Goal: Task Accomplishment & Management: Use online tool/utility

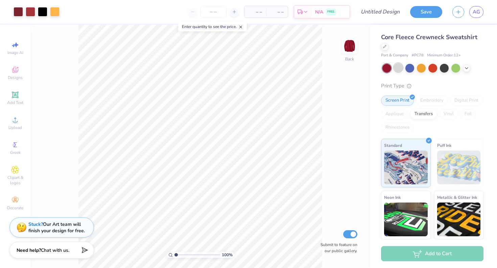
click at [399, 70] on div at bounding box center [398, 67] width 9 height 9
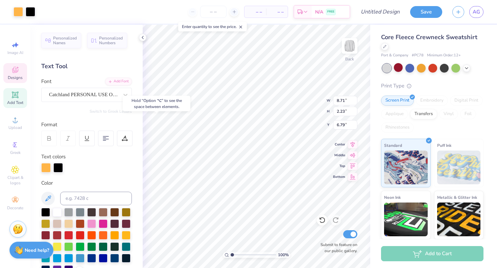
type input "6.79"
type input "11.84"
type input "4.35"
type input "4.14"
type input "11.64"
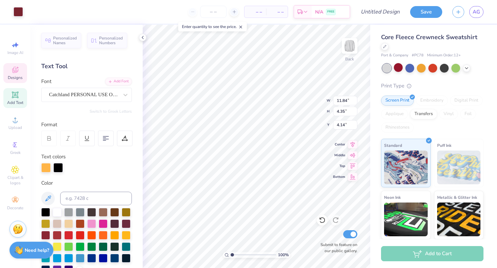
type input "4.33"
click at [475, 6] on link "AG" at bounding box center [476, 12] width 14 height 12
type input "4.06"
click at [320, 221] on icon at bounding box center [322, 220] width 7 height 7
type textarea "H"
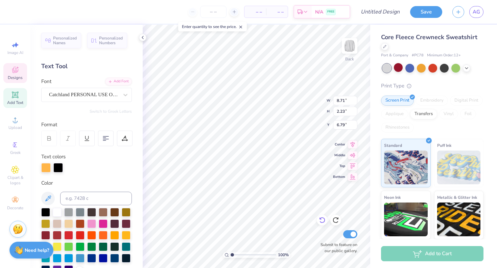
type textarea "UTC"
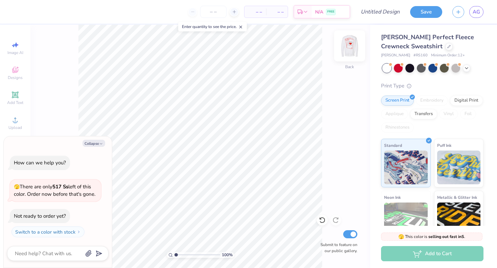
click at [352, 43] on img at bounding box center [349, 45] width 27 height 27
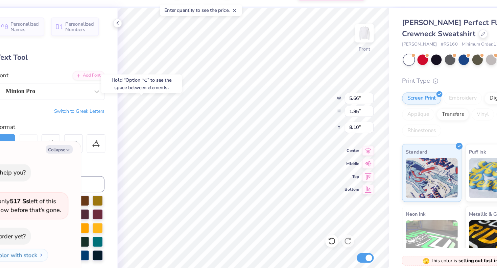
type textarea "x"
type input "12.28"
type input "14.89"
type input "3.01"
type textarea "x"
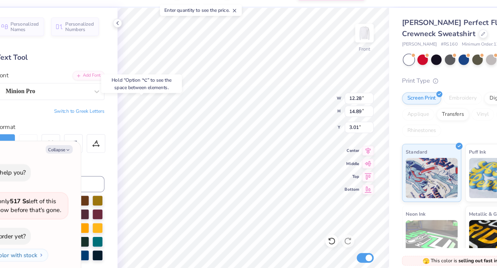
type input "0.92"
type input "1.28"
type input "5.03"
type textarea "x"
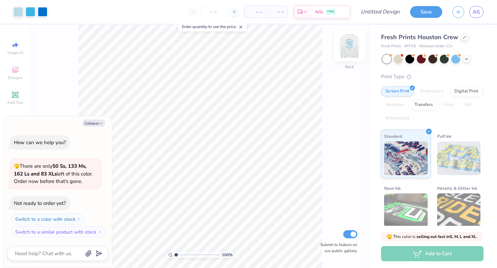
click at [351, 47] on img at bounding box center [349, 45] width 27 height 27
click at [93, 125] on button "Collapse" at bounding box center [93, 123] width 23 height 7
type textarea "x"
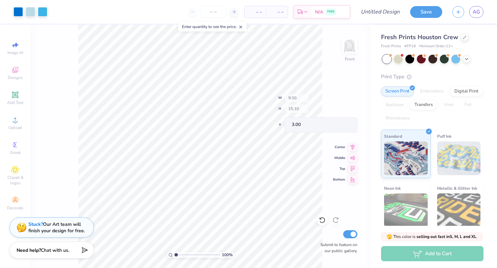
type input "4.70"
type input "6.35"
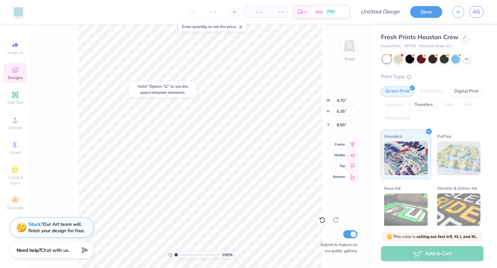
type input "7.99"
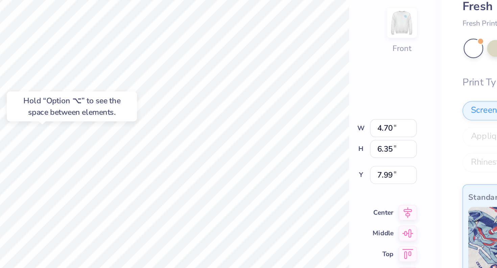
type input "0.37"
type input "0.51"
type input "8.32"
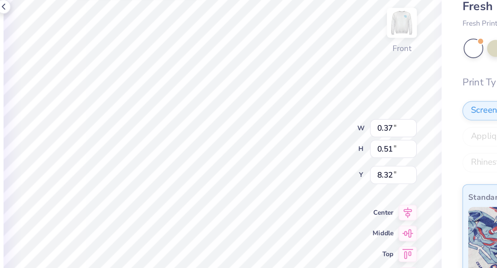
type textarea "5"
type input "8.33"
type textarea "2"
type input "0.53"
type input "8.52"
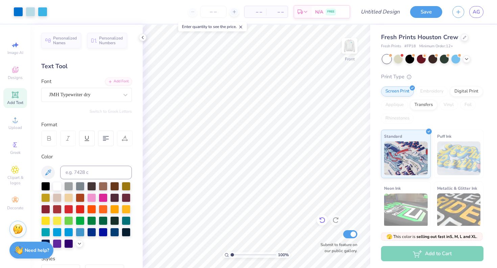
click at [320, 217] on icon at bounding box center [322, 220] width 7 height 7
type input "0.27"
type input "0.38"
type input "8.50"
click at [323, 220] on icon at bounding box center [322, 220] width 7 height 7
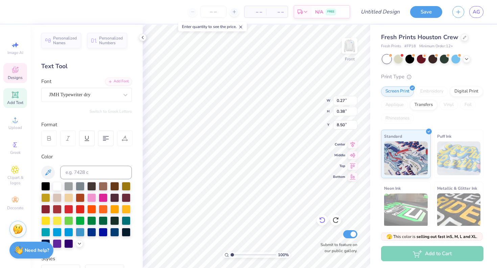
type input "0.37"
type input "0.53"
type input "8.52"
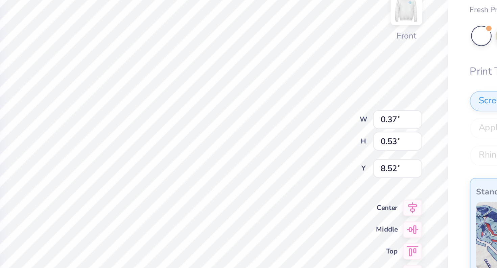
type input "0.24"
type input "0.35"
type input "8.50"
type input "0.16"
type input "0.23"
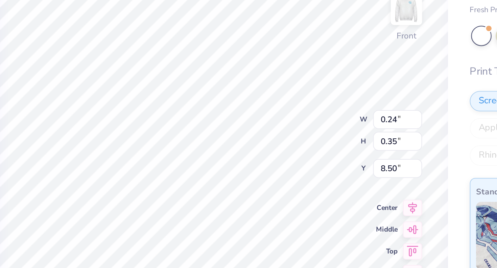
type input "8.51"
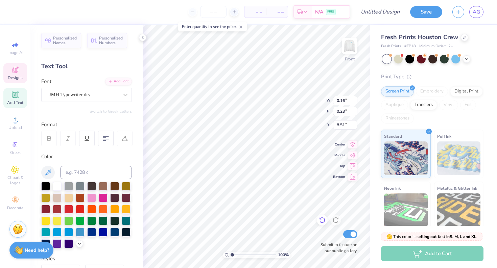
click at [324, 219] on icon at bounding box center [322, 220] width 7 height 7
type input "0.24"
type input "0.35"
type input "8.50"
click at [325, 221] on icon at bounding box center [322, 220] width 7 height 7
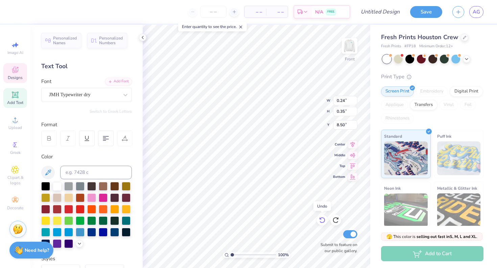
type input "0.37"
type input "0.53"
type input "8.52"
click at [324, 220] on icon at bounding box center [322, 220] width 7 height 7
click at [336, 218] on icon at bounding box center [335, 221] width 6 height 6
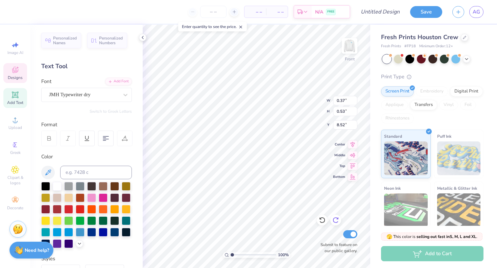
type textarea "0"
type input "0.43"
type input "0.51"
type input "9.24"
type textarea "2"
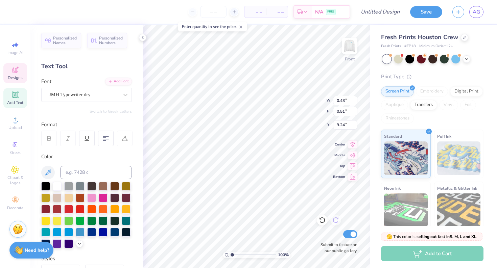
type input "0.35"
type input "0.39"
type input "9.03"
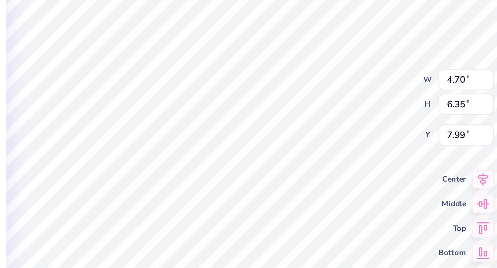
type input "4.70"
type input "6.35"
type input "7.99"
type input "8.02"
type input "7.16"
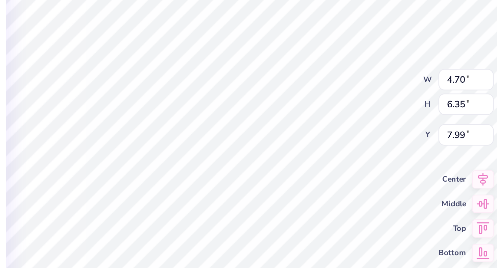
type input "7.21"
type input "7.09"
type input "4.70"
type input "6.35"
type input "7.99"
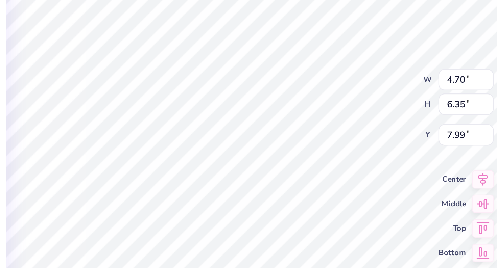
type input "8.02"
type input "7.16"
type input "7.09"
type input "4.70"
type input "6.35"
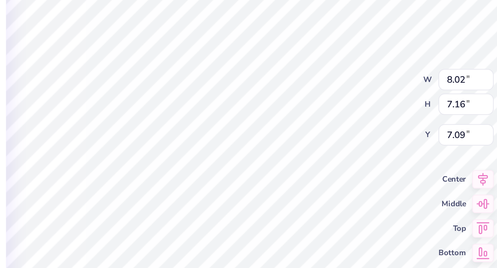
type input "7.99"
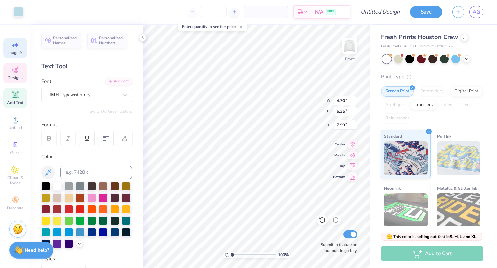
click at [18, 48] on icon at bounding box center [15, 45] width 8 height 8
select select "4"
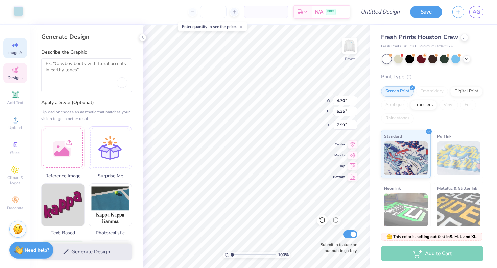
click at [19, 14] on div at bounding box center [18, 10] width 9 height 9
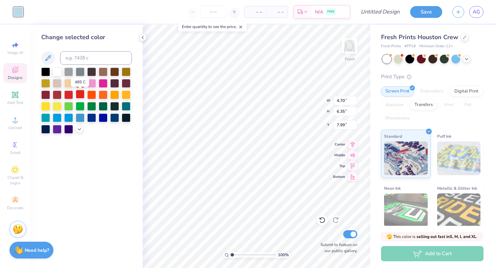
click at [82, 95] on div at bounding box center [80, 94] width 9 height 9
click at [49, 60] on icon at bounding box center [48, 58] width 8 height 8
click at [49, 59] on icon at bounding box center [48, 58] width 8 height 8
click at [78, 130] on icon at bounding box center [79, 128] width 5 height 5
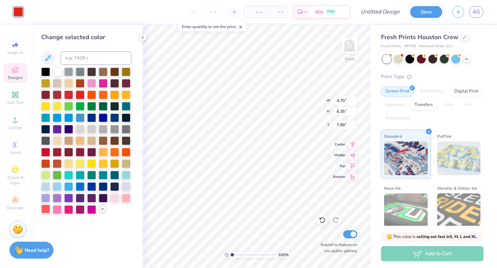
click at [46, 210] on div at bounding box center [45, 209] width 9 height 9
type input "3.93"
type input "6.23"
type input "7.69"
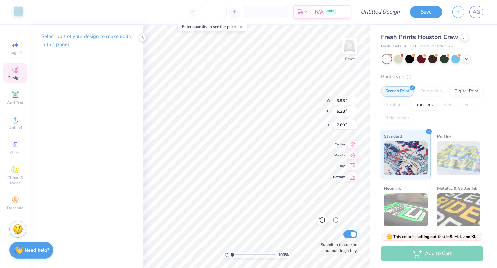
click at [17, 11] on div at bounding box center [18, 10] width 9 height 9
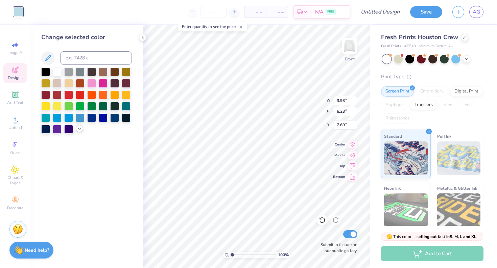
click at [78, 131] on icon at bounding box center [79, 128] width 5 height 5
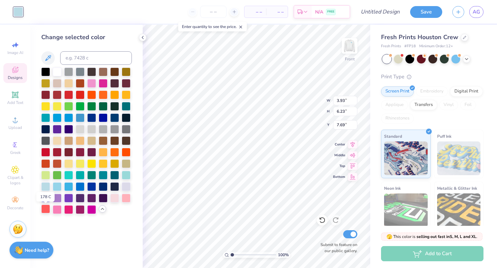
click at [45, 211] on div at bounding box center [45, 209] width 9 height 9
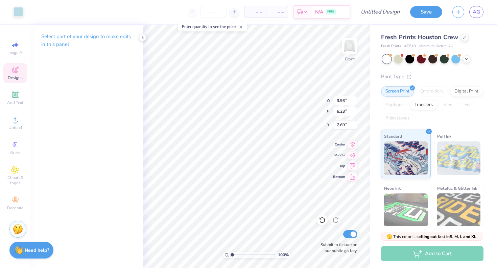
type input "3.82"
type input "6.67"
type input "7.23"
click at [19, 11] on div at bounding box center [18, 10] width 9 height 9
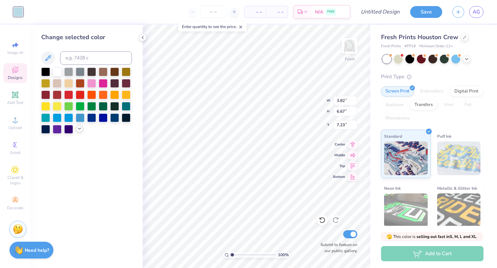
click at [78, 128] on icon at bounding box center [79, 128] width 5 height 5
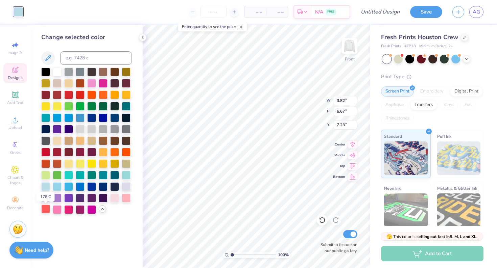
click at [42, 214] on div at bounding box center [45, 209] width 9 height 9
type input "3.49"
type input "6.78"
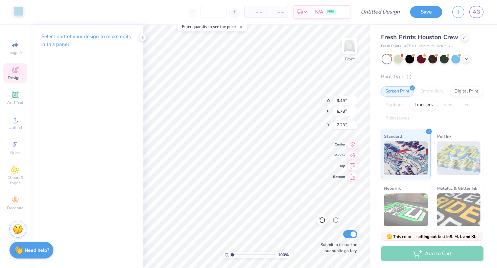
click at [21, 11] on div at bounding box center [18, 10] width 9 height 9
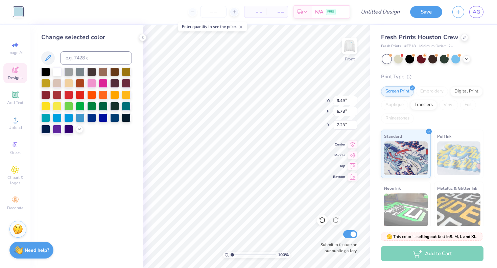
click at [75, 131] on div at bounding box center [86, 101] width 91 height 66
click at [77, 131] on icon at bounding box center [79, 128] width 5 height 5
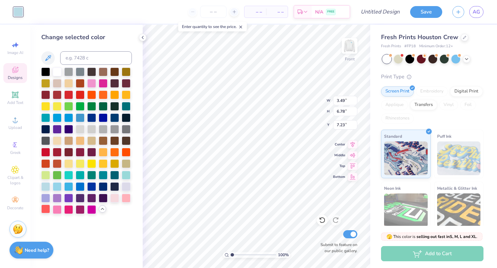
click at [44, 210] on div at bounding box center [45, 209] width 9 height 9
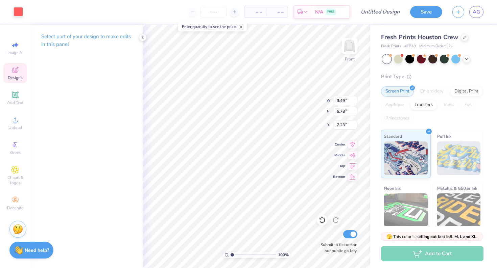
type input "4.70"
type input "6.35"
type input "7.99"
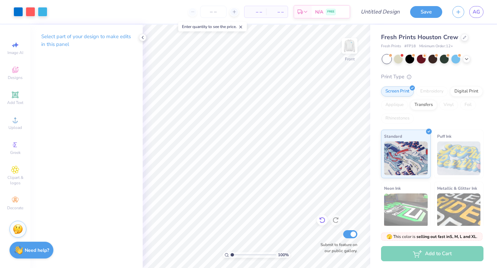
click at [324, 220] on icon at bounding box center [322, 221] width 6 height 6
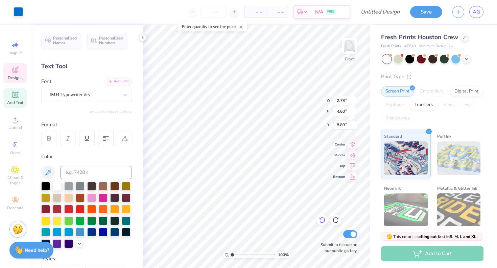
type input "2.73"
type input "4.60"
type input "8.89"
click at [319, 223] on icon at bounding box center [322, 220] width 7 height 7
click at [320, 222] on icon at bounding box center [322, 220] width 7 height 7
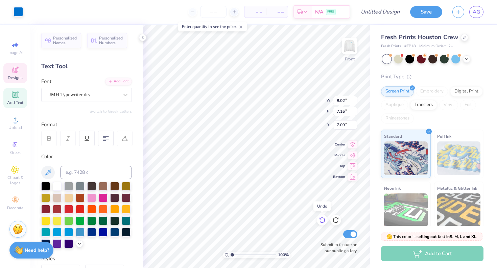
click at [320, 222] on icon at bounding box center [322, 220] width 7 height 7
type textarea "x"
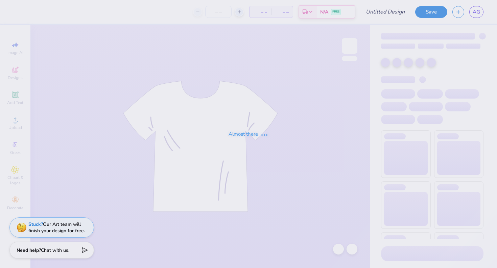
type input "[PERSON_NAME]"
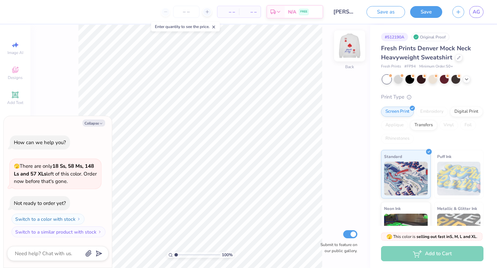
click at [351, 49] on img at bounding box center [349, 45] width 27 height 27
click at [97, 122] on button "Collapse" at bounding box center [93, 123] width 23 height 7
type textarea "x"
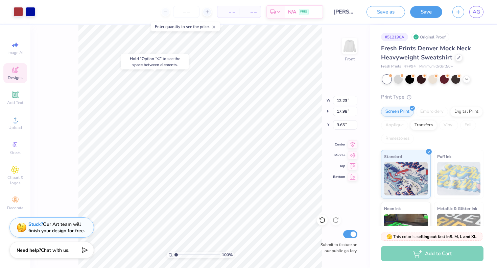
type input "3.87"
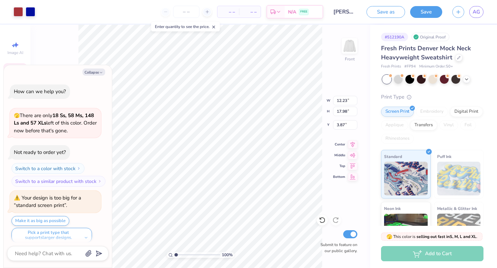
scroll to position [4, 0]
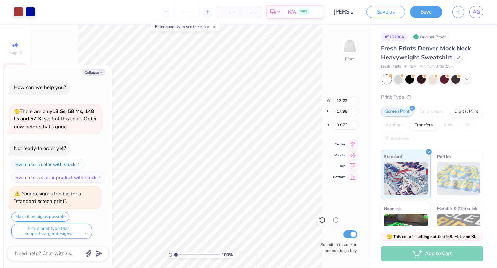
click at [298, 98] on div "100 % Front W 12.23 12.23 " H 17.98 17.98 " Y 3.87 3.87 " Center Middle Top Bot…" at bounding box center [200, 147] width 340 height 244
click at [101, 71] on icon "button" at bounding box center [101, 73] width 4 height 4
type textarea "x"
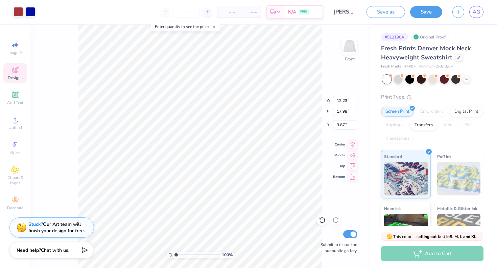
type input "4.62"
click at [321, 220] on icon at bounding box center [320, 218] width 1 height 1
type input "5.77"
click at [321, 220] on icon at bounding box center [320, 218] width 1 height 1
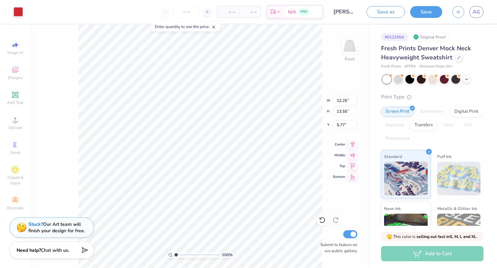
type input "5.73"
type input "12.23"
type input "17.98"
type input "3.87"
type input "12.25"
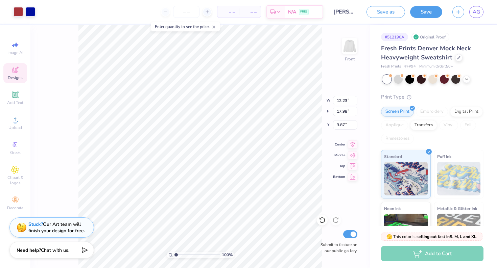
type input "13.55"
type input "5.73"
type input "3.51"
type input "12.25"
type input "13.55"
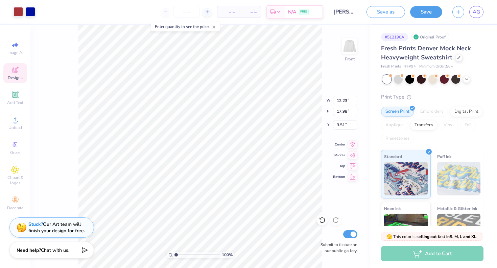
type input "5.73"
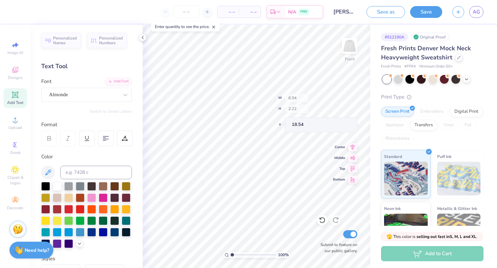
type input "6.81"
type input "2.61"
type input "15.83"
type input "15.12"
type input "8.15"
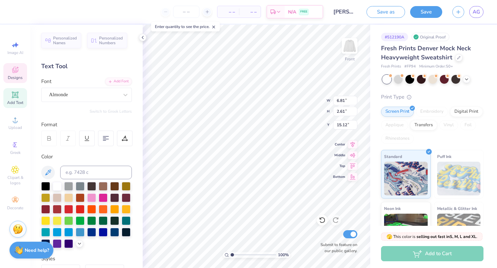
type input "3.12"
type input "14.82"
type input "6.94"
type input "2.22"
type input "17.81"
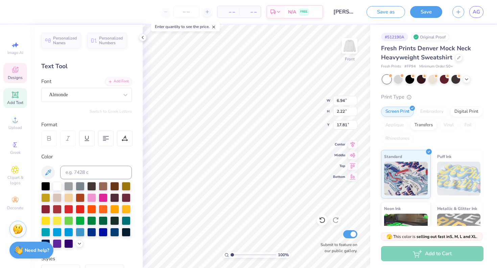
type input "8.66"
type input "2.77"
type input "17.26"
type input "3.74"
type input "2.56"
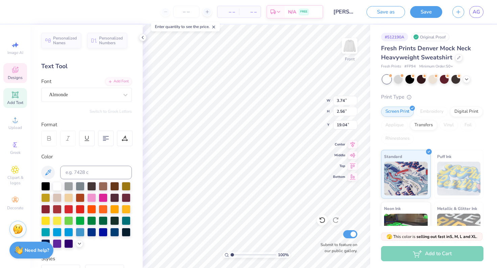
type input "18.91"
type input "3.54"
type input "2.52"
type input "1.68"
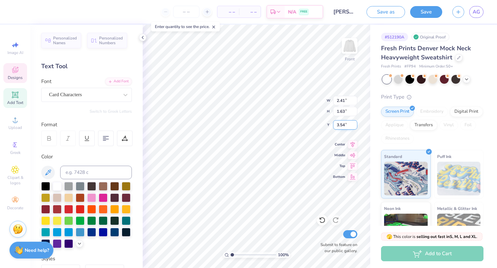
type input "19.80"
click at [345, 101] on input "2.52" at bounding box center [345, 100] width 24 height 9
type input "2.41"
click at [345, 111] on input "1.68" at bounding box center [345, 111] width 24 height 9
type input "1.61"
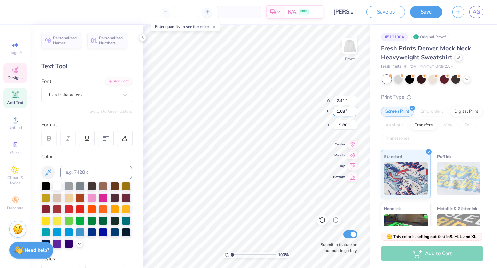
type input "19.83"
type input "1.63"
type input "1.61"
type input "19.83"
click at [343, 112] on input "1.61" at bounding box center [345, 111] width 24 height 9
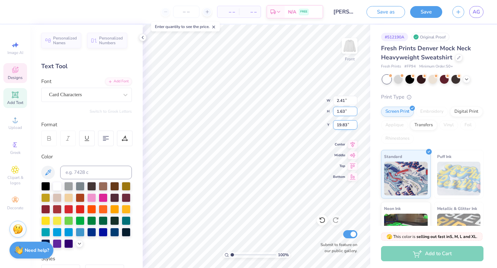
type input "1.63"
type input "2.45"
type input "19.82"
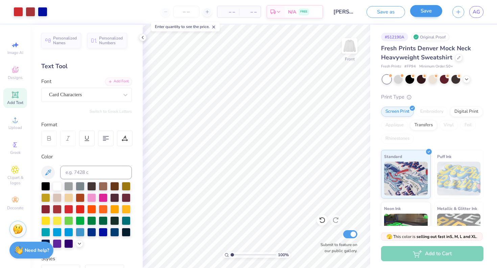
click at [428, 14] on button "Save" at bounding box center [426, 11] width 32 height 12
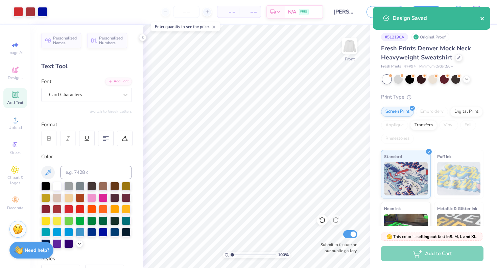
click at [483, 18] on icon "close" at bounding box center [482, 18] width 5 height 5
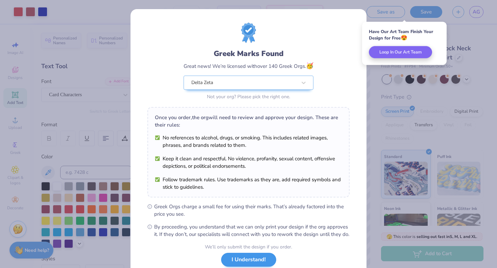
click at [252, 263] on button "I Understand!" at bounding box center [248, 260] width 55 height 14
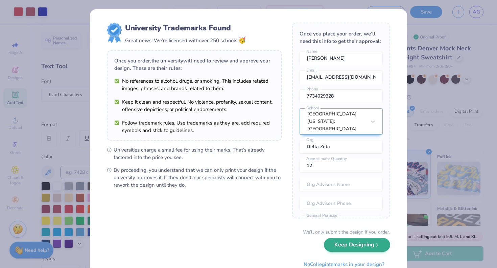
click at [360, 248] on button "Keep Designing" at bounding box center [357, 245] width 66 height 14
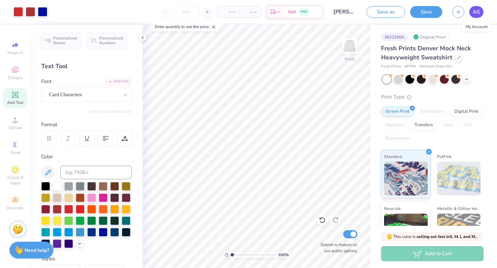
click at [471, 12] on link "AG" at bounding box center [476, 12] width 14 height 12
